Goal: Task Accomplishment & Management: Manage account settings

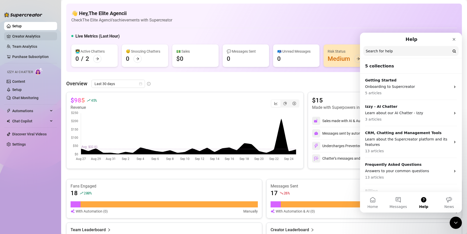
click at [31, 34] on link "Creator Analytics" at bounding box center [32, 36] width 41 height 8
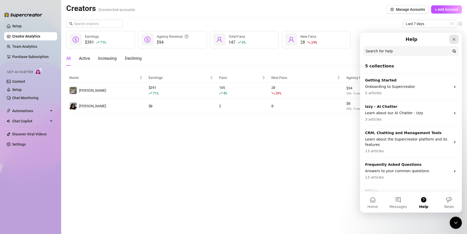
click at [453, 40] on icon "Close" at bounding box center [454, 39] width 4 height 4
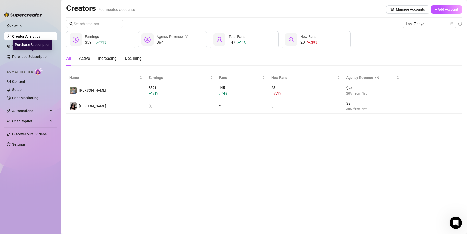
click at [33, 46] on div "Purchase Subscription" at bounding box center [33, 45] width 40 height 10
click at [22, 56] on link "Purchase Subscription" at bounding box center [32, 57] width 41 height 8
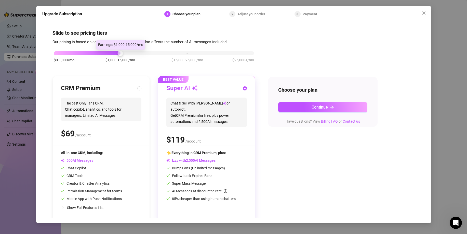
drag, startPoint x: 121, startPoint y: 54, endPoint x: 70, endPoint y: 52, distance: 50.7
click at [71, 53] on div "$0-1,000/mo $1,000-15,000/mo $15,000-25,000/mo $25,000+/mo" at bounding box center [154, 51] width 200 height 3
click at [25, 77] on div "Upgrade Subscription 1 Choose your plan 2 Adjust your order 3 Payment Slide to …" at bounding box center [233, 117] width 467 height 234
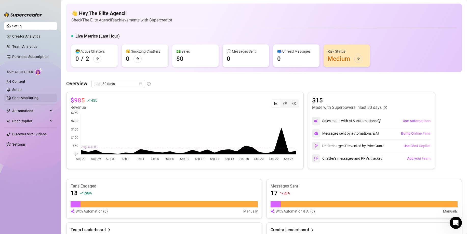
click at [29, 99] on link "Chat Monitoring" at bounding box center [25, 98] width 26 height 4
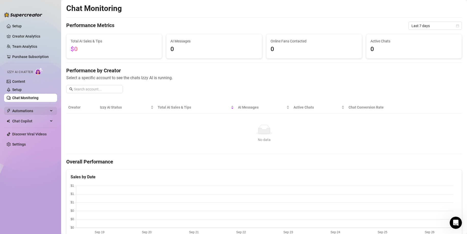
click at [33, 112] on span "Automations" at bounding box center [30, 111] width 36 height 8
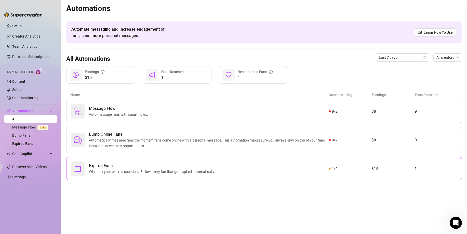
click at [146, 163] on span "Expired Fans" at bounding box center [153, 165] width 128 height 6
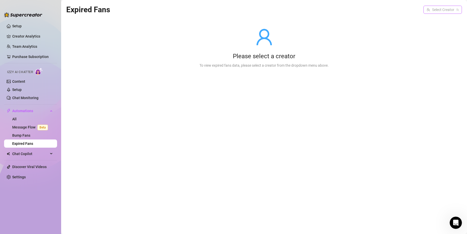
click at [439, 13] on input "search" at bounding box center [441, 10] width 28 height 8
click at [434, 25] on div "[PERSON_NAME] ( nuutnaomi )" at bounding box center [429, 28] width 63 height 9
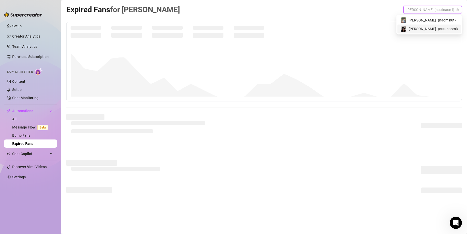
click at [434, 6] on div "[PERSON_NAME] (nuutnaomi)" at bounding box center [433, 10] width 59 height 8
click at [430, 19] on span "[PERSON_NAME]" at bounding box center [422, 20] width 27 height 6
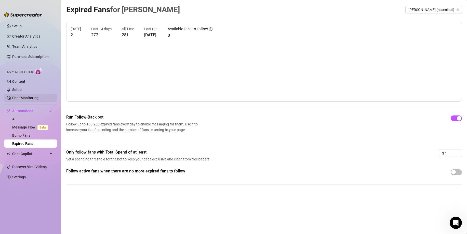
click at [26, 96] on link "Chat Monitoring" at bounding box center [25, 98] width 26 height 4
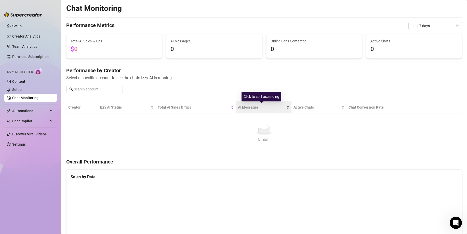
click at [248, 110] on div "AI Messages" at bounding box center [263, 107] width 51 height 6
click at [32, 45] on link "Team Analytics" at bounding box center [24, 46] width 25 height 4
